Goal: Transaction & Acquisition: Purchase product/service

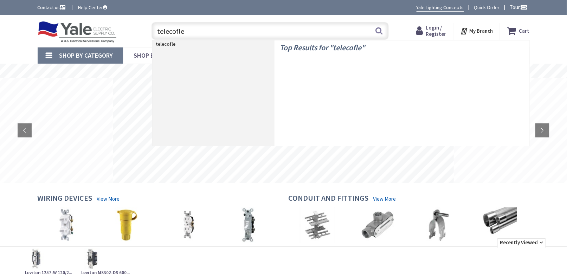
type input "telecoflex"
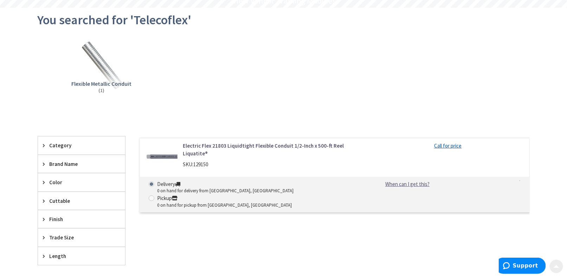
scroll to position [70, 0]
click at [199, 144] on link "Electric Flex 21803 Liquidtight Flexible Conduit 1/2-Inch x 500-ft Reel Liquati…" at bounding box center [272, 149] width 179 height 15
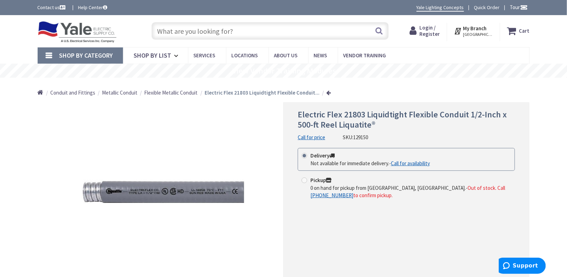
click at [88, 34] on img at bounding box center [77, 32] width 79 height 22
